Goal: Information Seeking & Learning: Learn about a topic

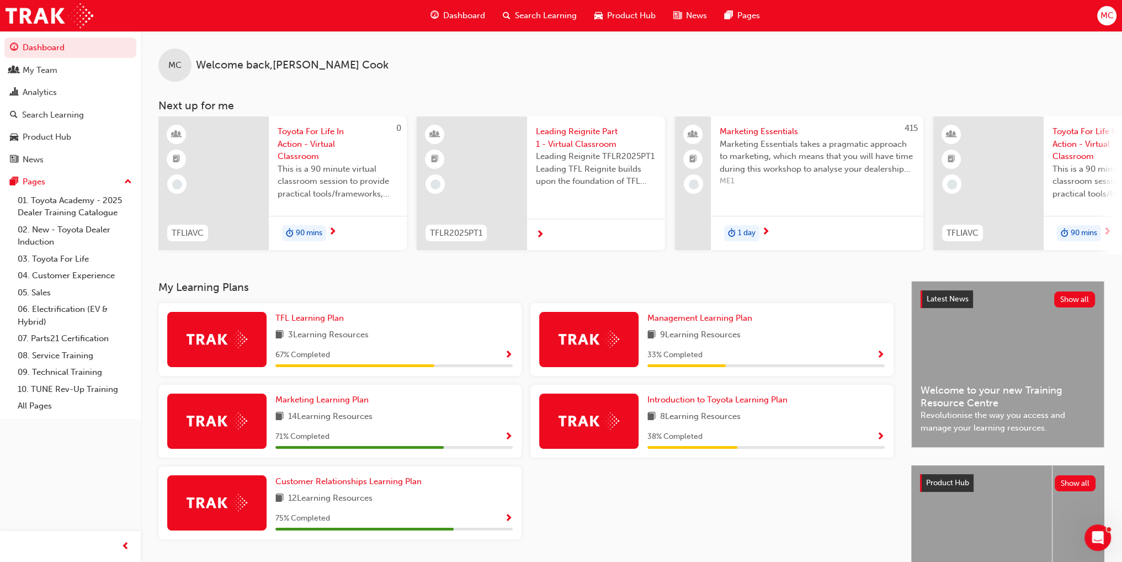
click at [550, 12] on span "Search Learning" at bounding box center [546, 15] width 62 height 13
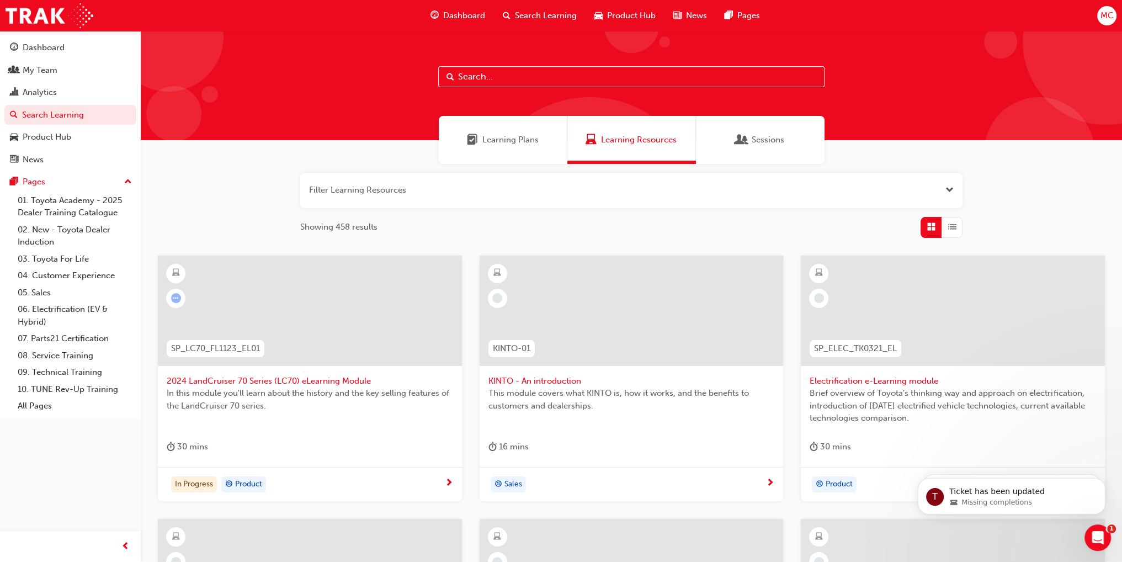
click at [533, 80] on input "text" at bounding box center [631, 76] width 386 height 21
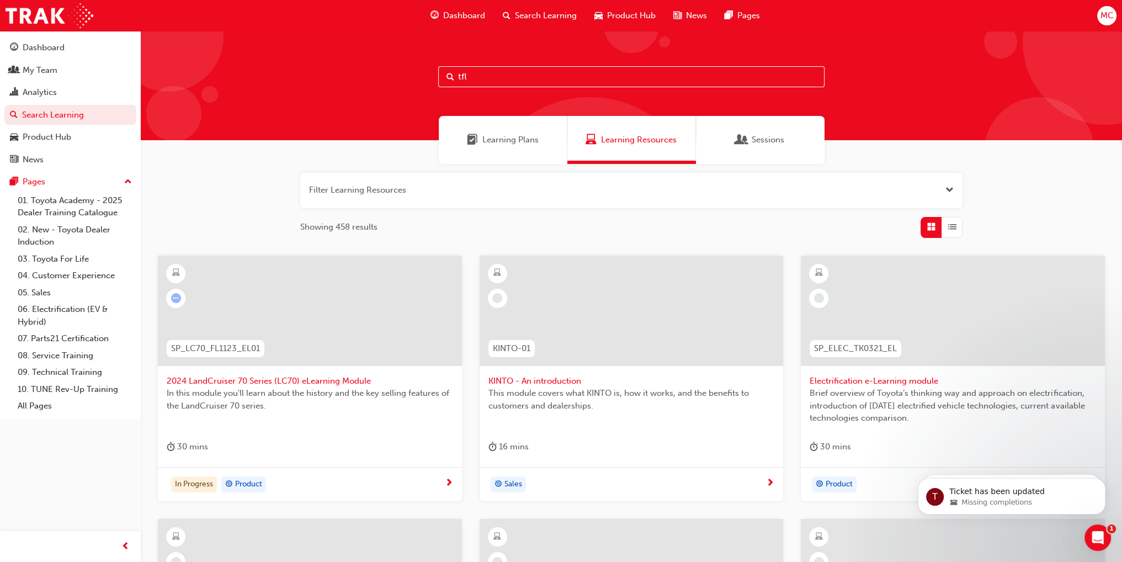
type input "tfl"
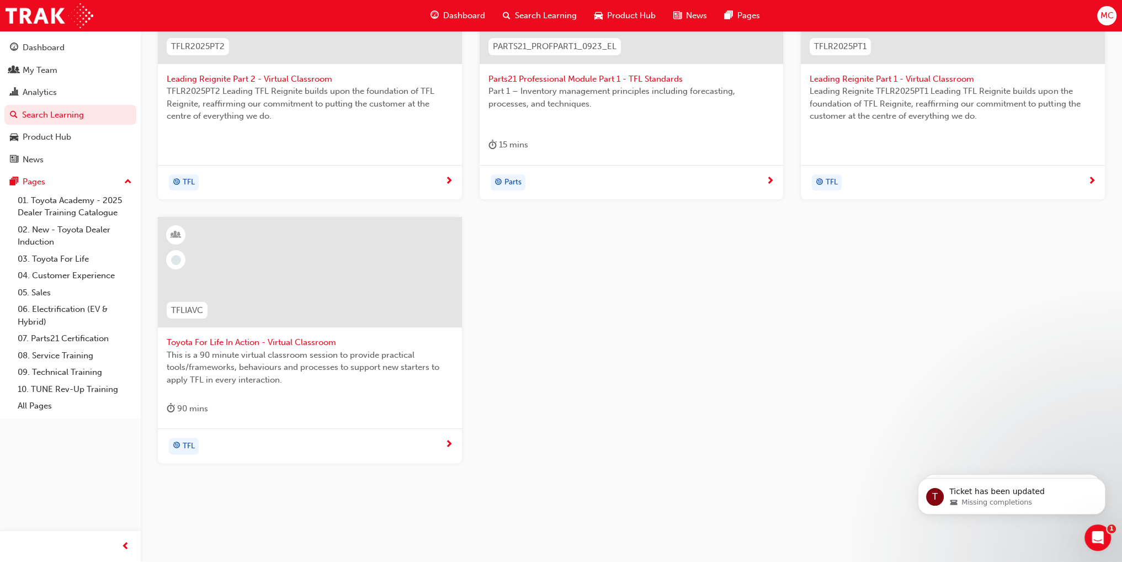
scroll to position [310, 0]
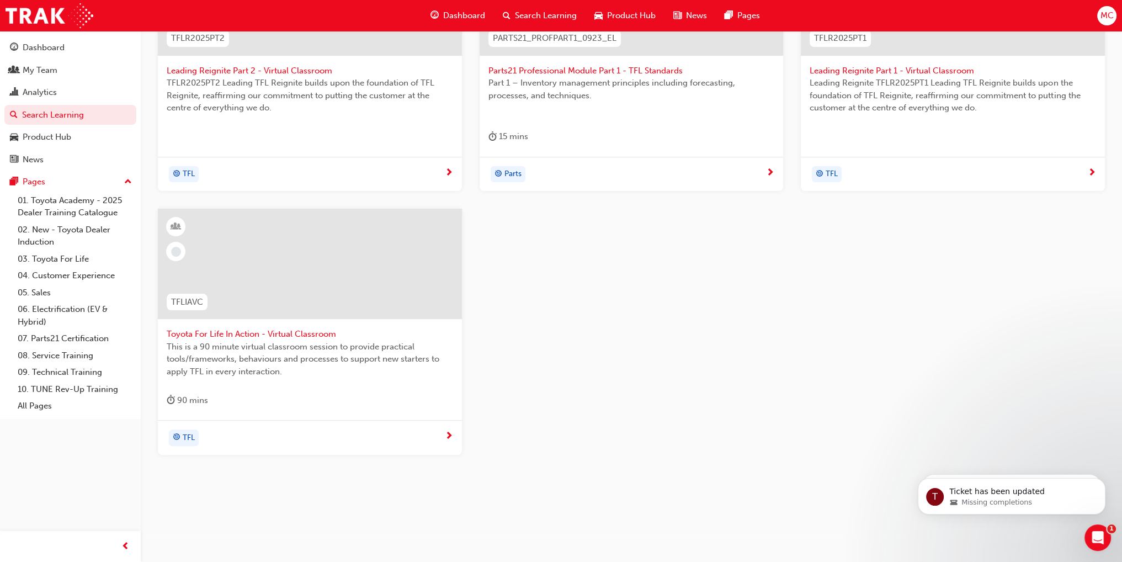
click at [179, 438] on span "target-icon" at bounding box center [177, 438] width 8 height 14
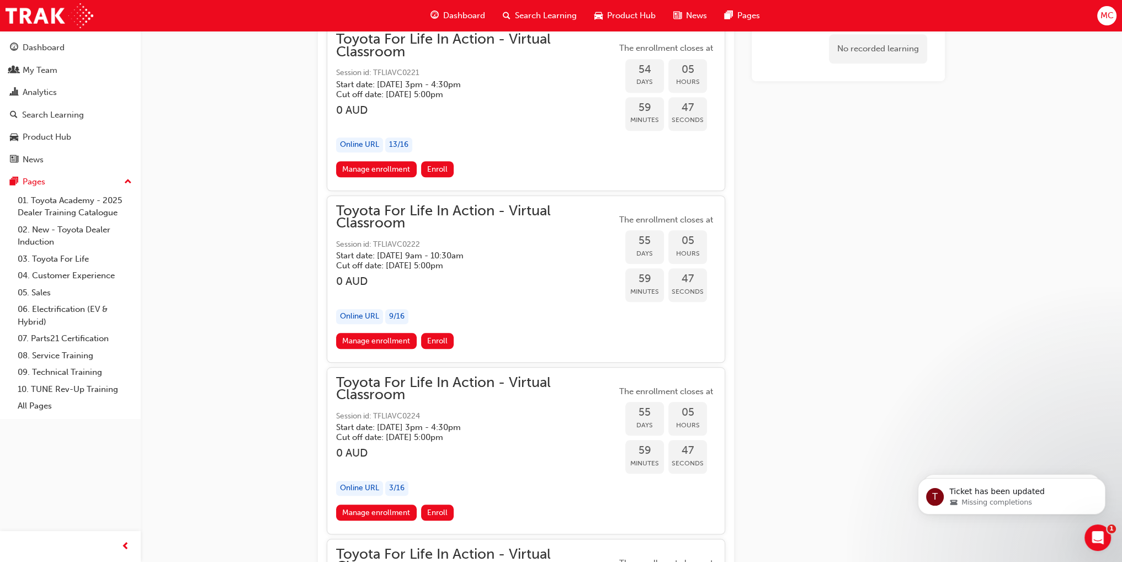
scroll to position [12493, 0]
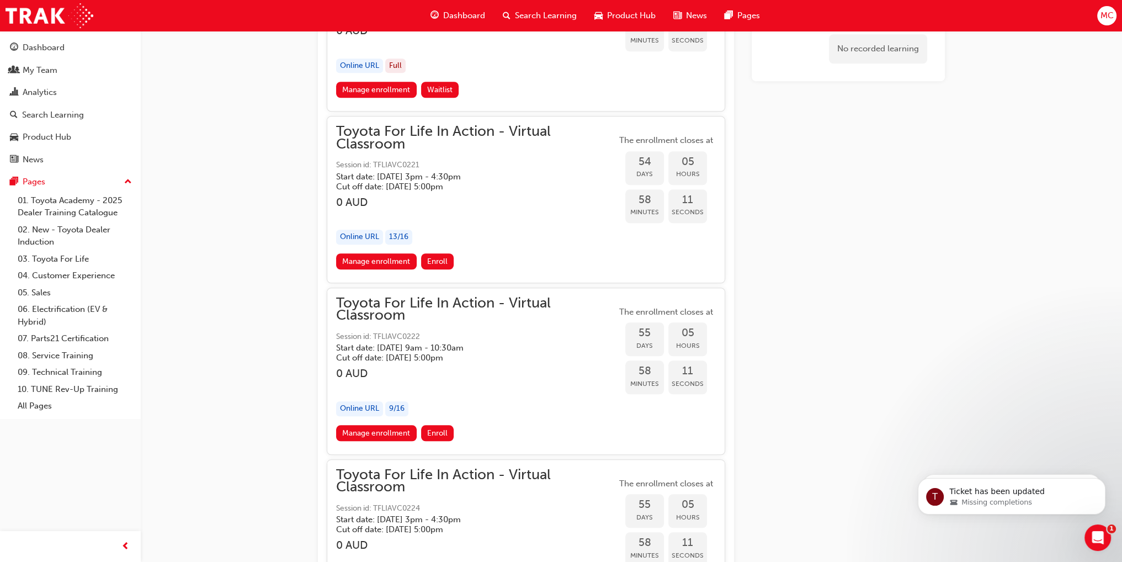
scroll to position [12383, 0]
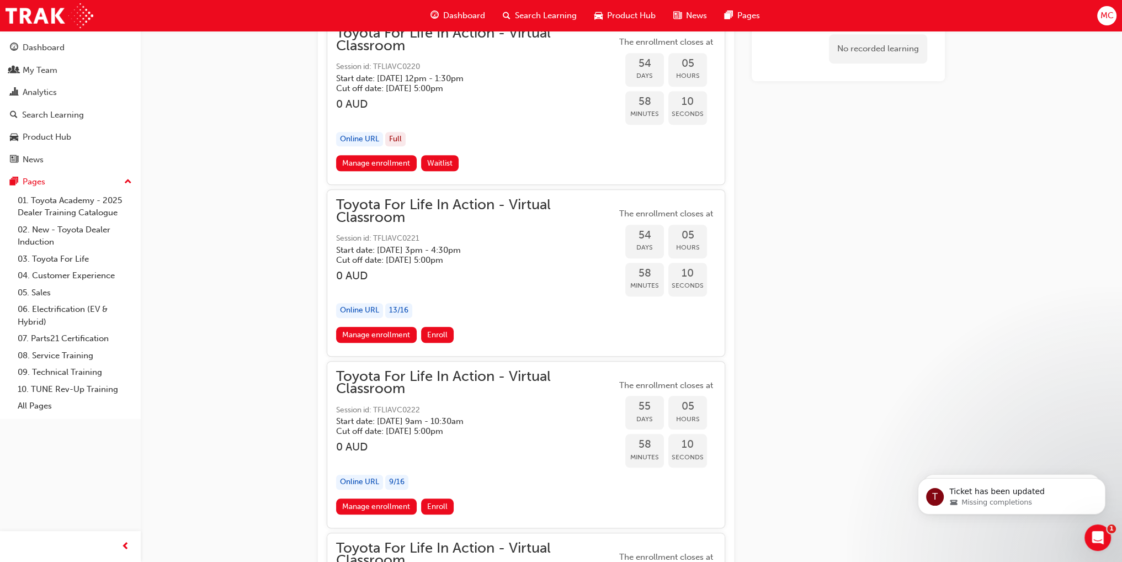
click at [526, 14] on span "Search Learning" at bounding box center [546, 15] width 62 height 13
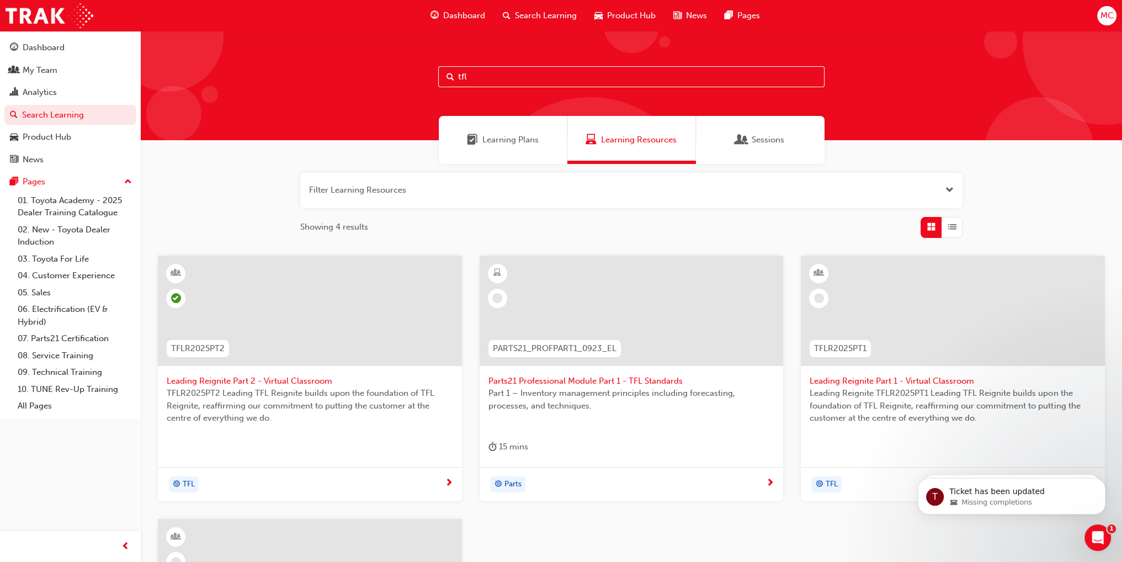
drag, startPoint x: 472, startPoint y: 73, endPoint x: 436, endPoint y: 77, distance: 36.0
click at [436, 77] on div "tfl" at bounding box center [632, 85] width 982 height 109
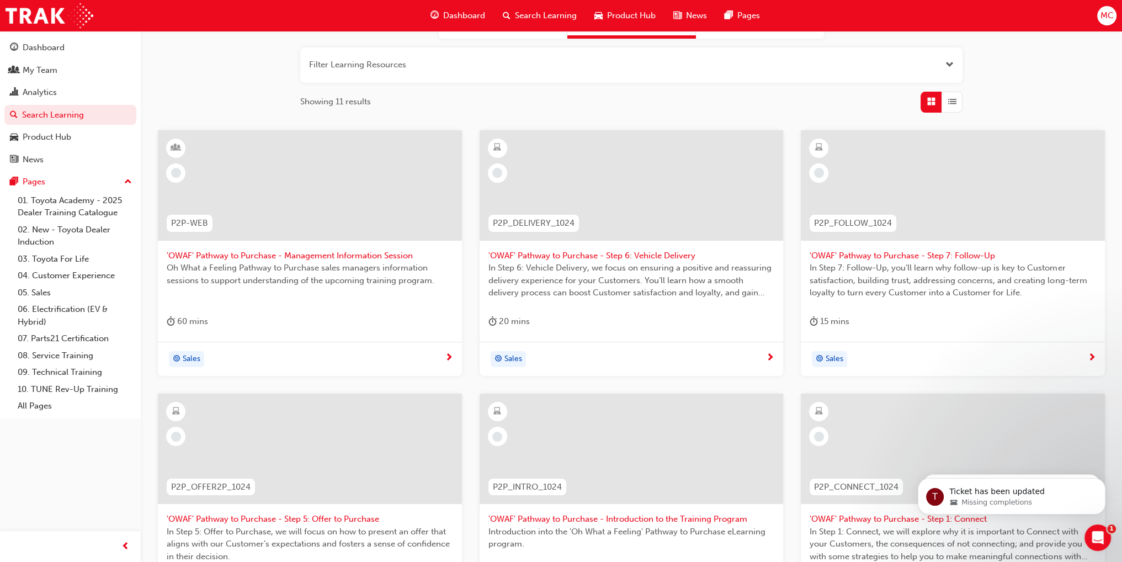
scroll to position [338, 0]
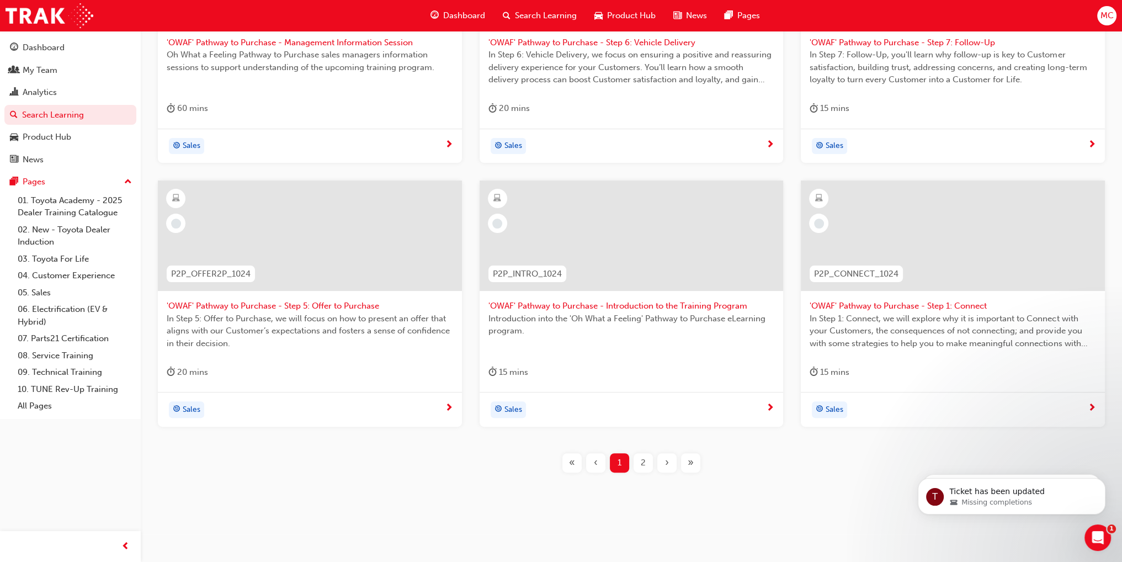
type input "pathway"
click at [643, 462] on span "2" at bounding box center [643, 463] width 5 height 13
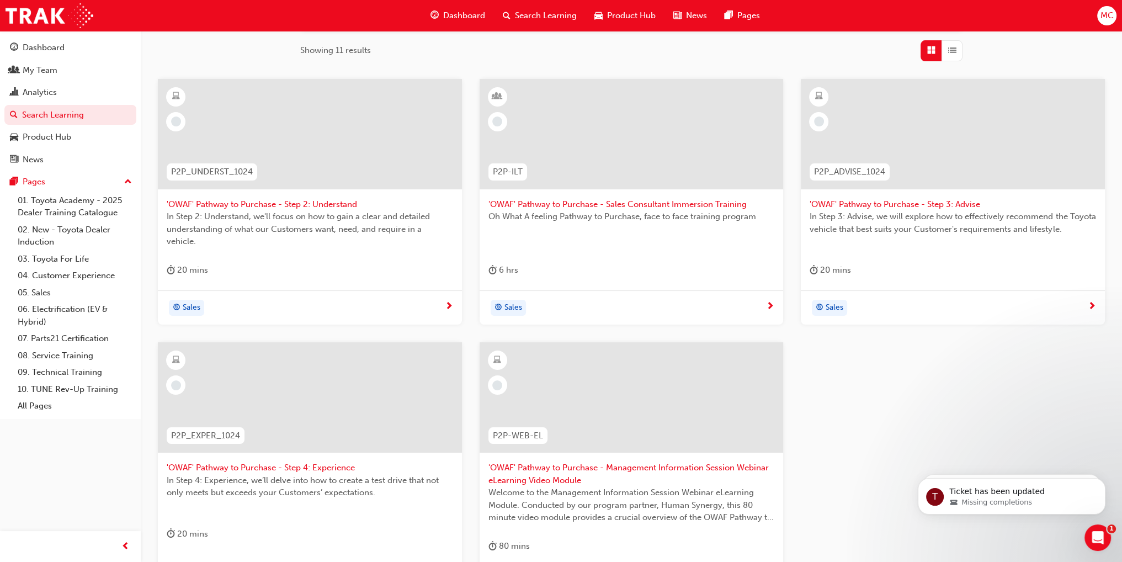
scroll to position [62, 0]
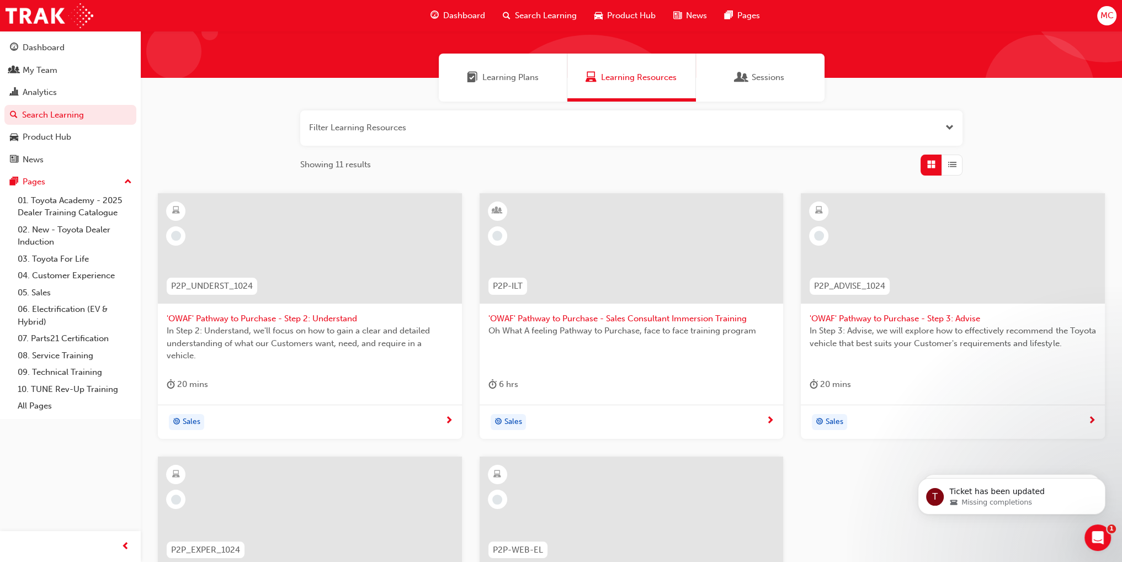
click at [513, 420] on span "Sales" at bounding box center [514, 422] width 18 height 13
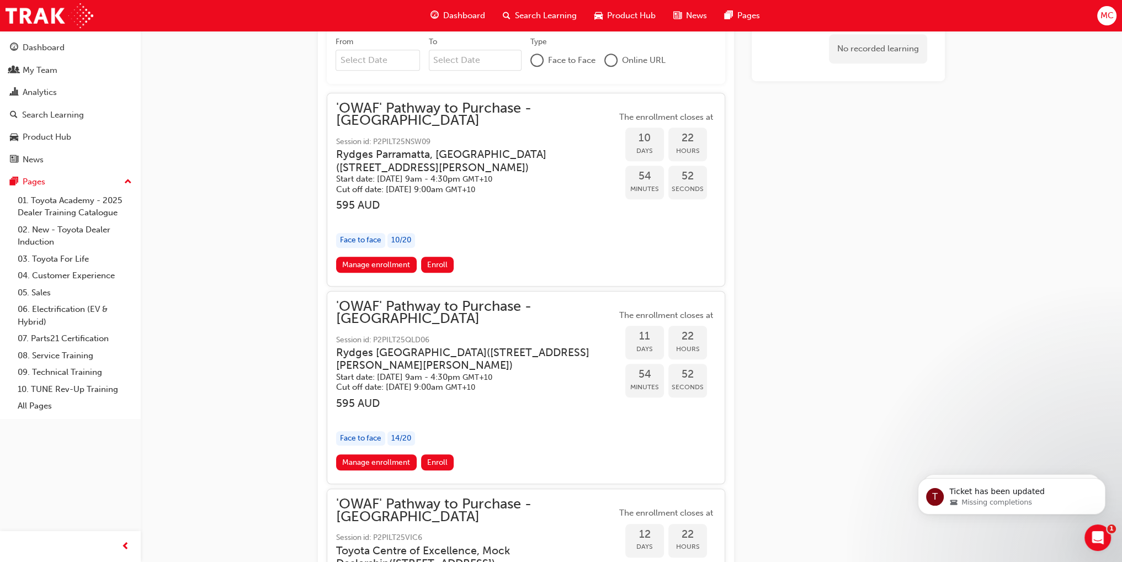
scroll to position [886, 0]
